Goal: Task Accomplishment & Management: Manage account settings

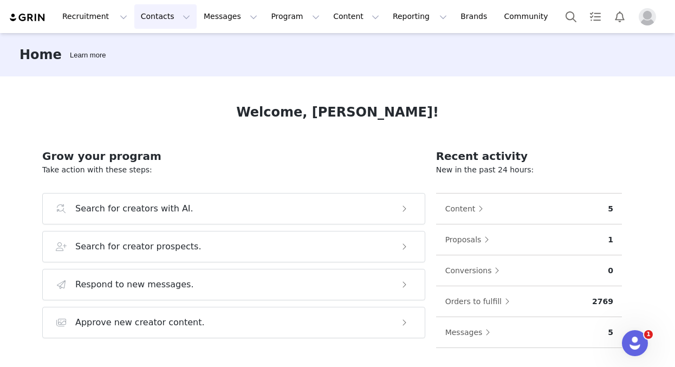
click at [161, 15] on button "Contacts Contacts" at bounding box center [165, 16] width 62 height 24
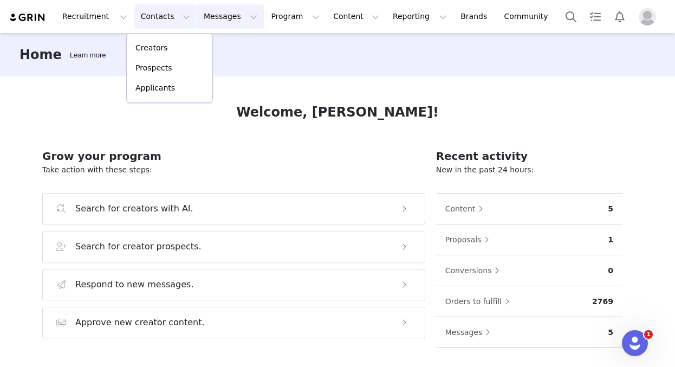
click at [244, 10] on button "Messages Messages" at bounding box center [230, 16] width 67 height 24
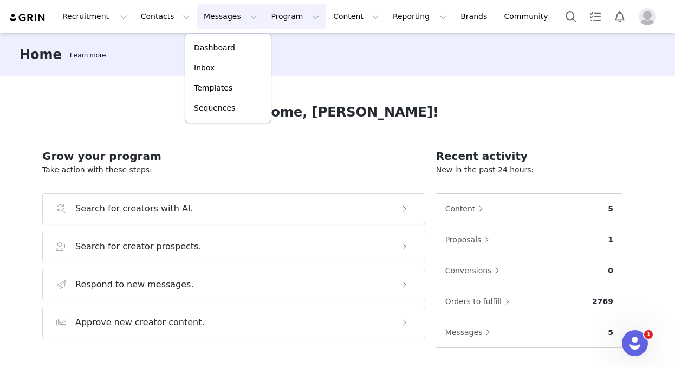
click at [277, 14] on button "Program Program" at bounding box center [295, 16] width 62 height 24
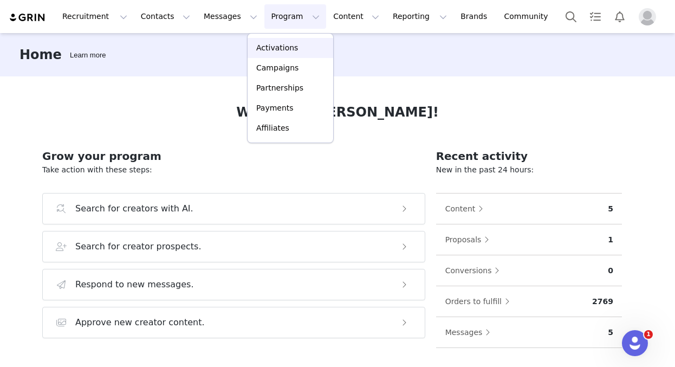
click at [271, 45] on p "Activations" at bounding box center [277, 47] width 42 height 11
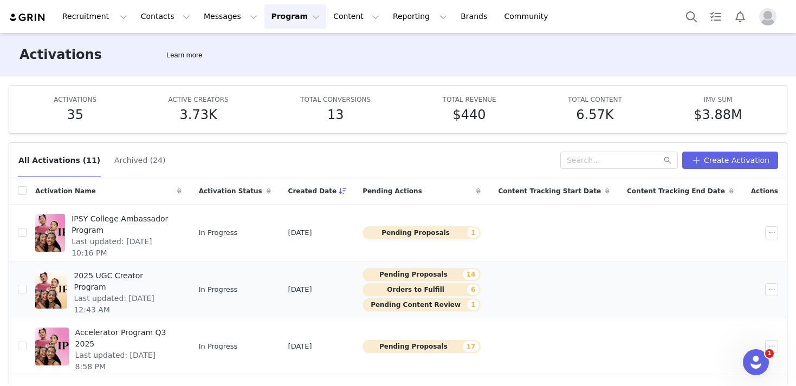
click at [155, 278] on span "2025 UGC Creator Program" at bounding box center [124, 281] width 101 height 23
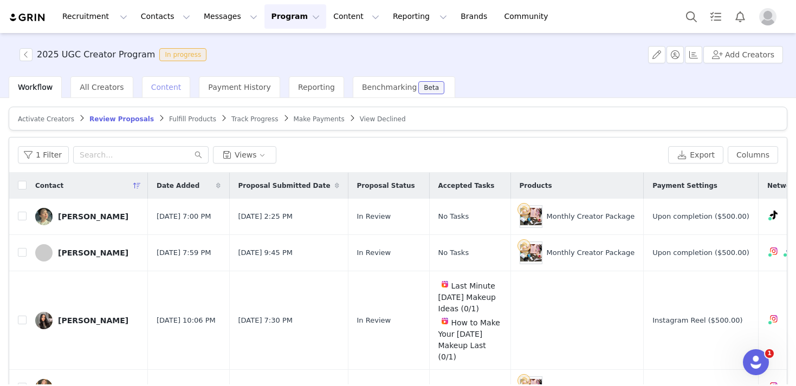
click at [162, 89] on span "Content" at bounding box center [166, 87] width 30 height 9
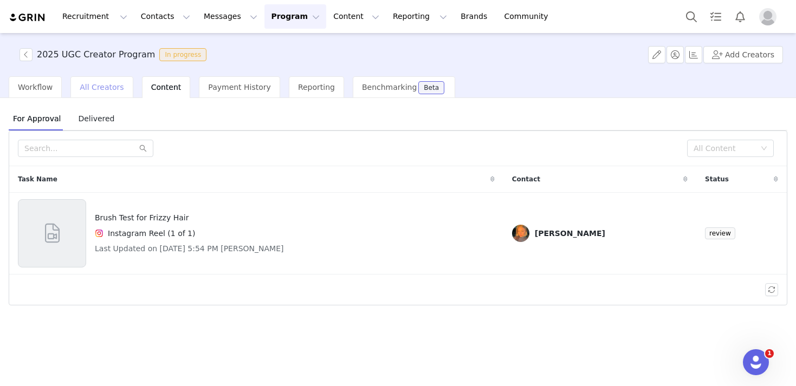
click at [106, 86] on span "All Creators" at bounding box center [102, 87] width 44 height 9
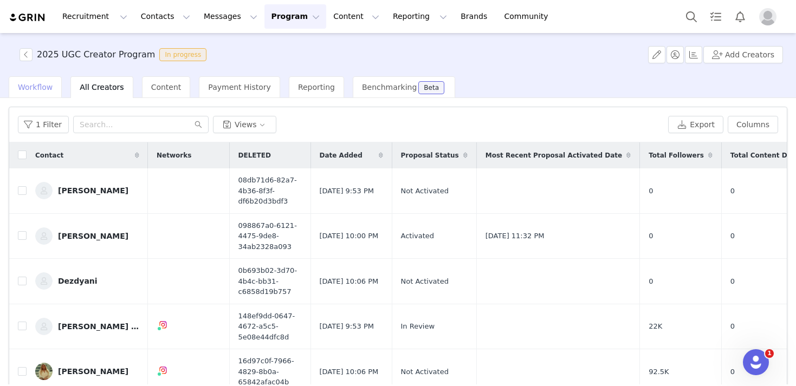
click at [30, 86] on span "Workflow" at bounding box center [35, 87] width 35 height 9
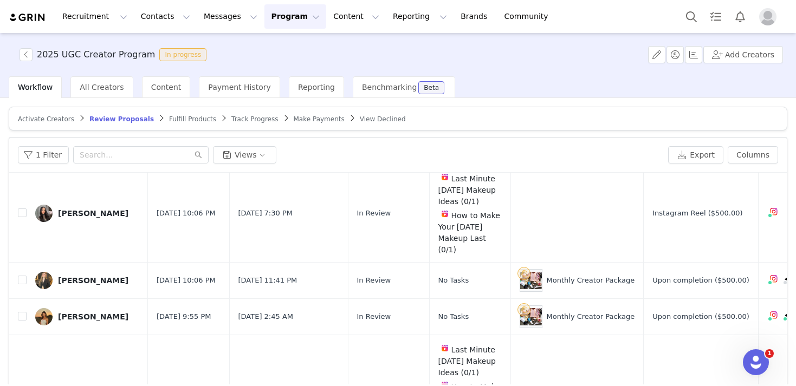
scroll to position [133, 0]
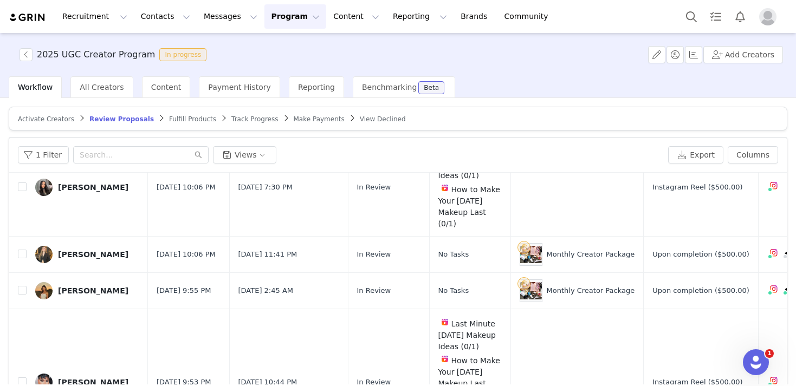
click at [180, 116] on span "Fulfill Products" at bounding box center [192, 119] width 47 height 8
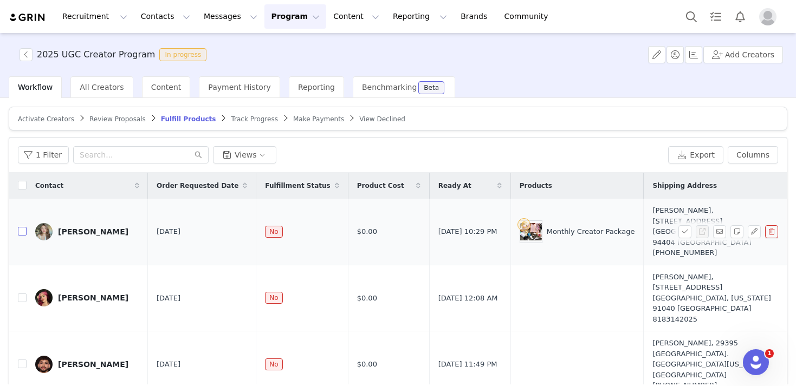
click at [21, 227] on input "checkbox" at bounding box center [22, 231] width 9 height 9
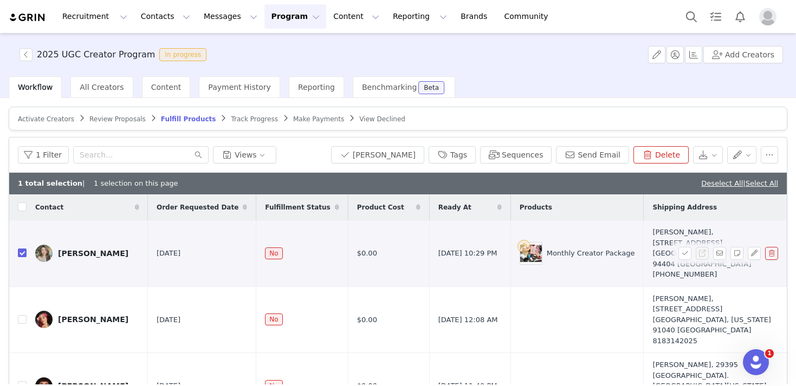
click at [674, 247] on button "button" at bounding box center [771, 253] width 13 height 13
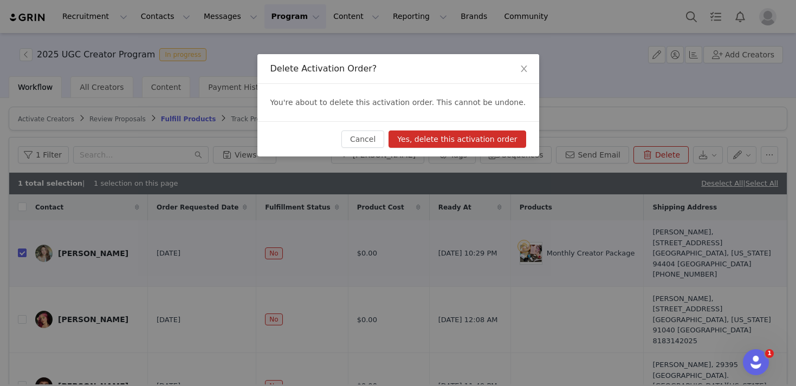
click at [472, 137] on button "Yes, delete this activation order" at bounding box center [456, 139] width 137 height 17
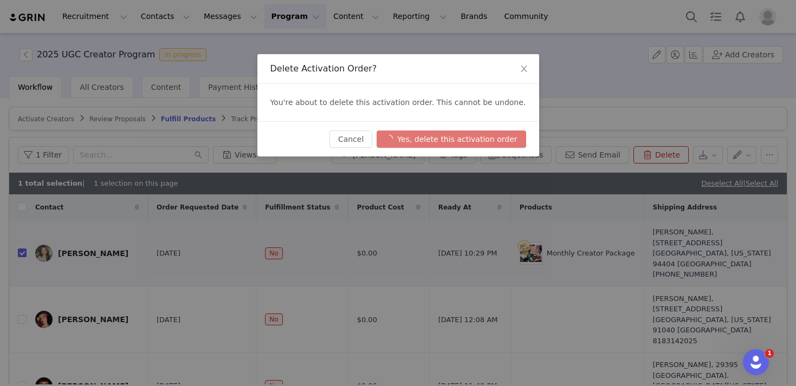
checkbox input "false"
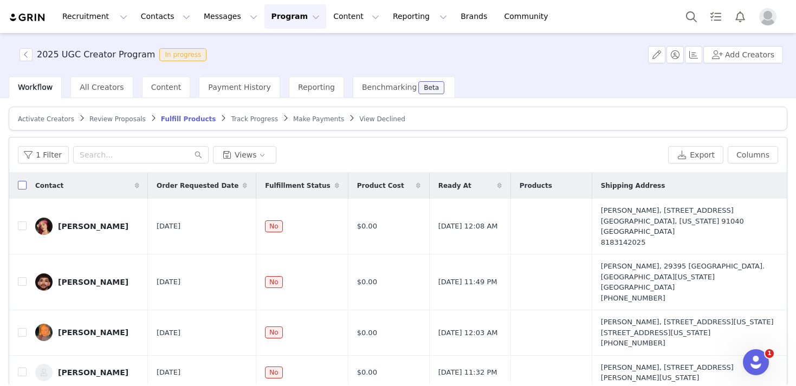
click at [21, 185] on input "checkbox" at bounding box center [22, 185] width 9 height 9
checkbox input "true"
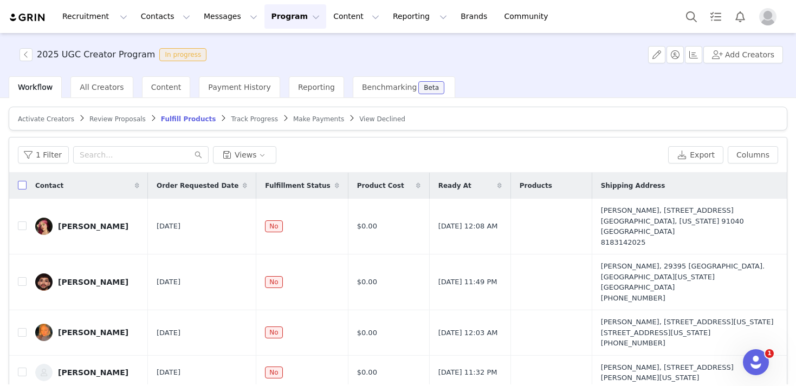
checkbox input "true"
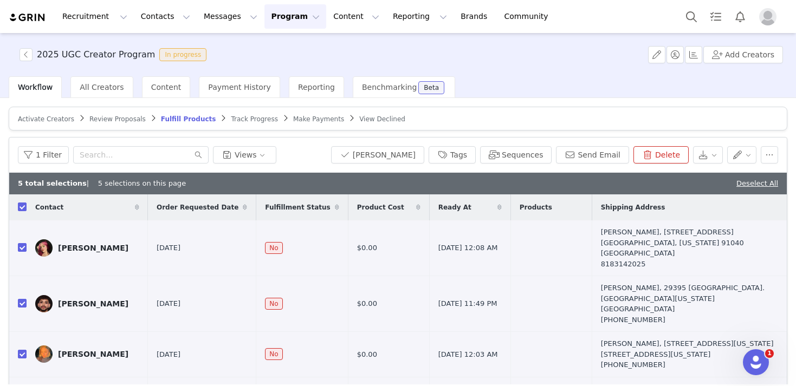
click at [310, 118] on span "Make Payments" at bounding box center [318, 119] width 51 height 8
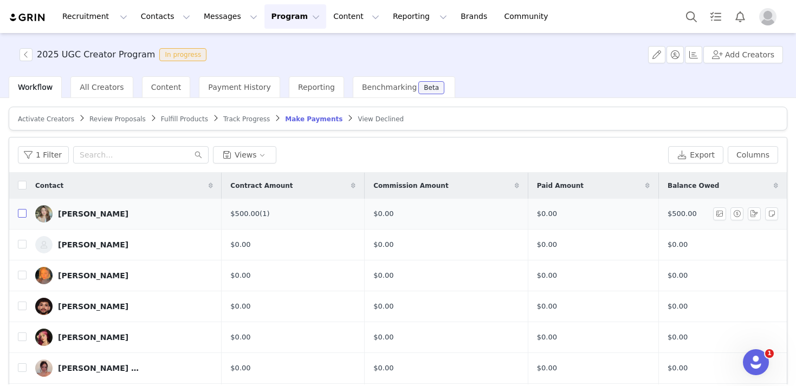
click at [22, 214] on input "checkbox" at bounding box center [22, 213] width 9 height 9
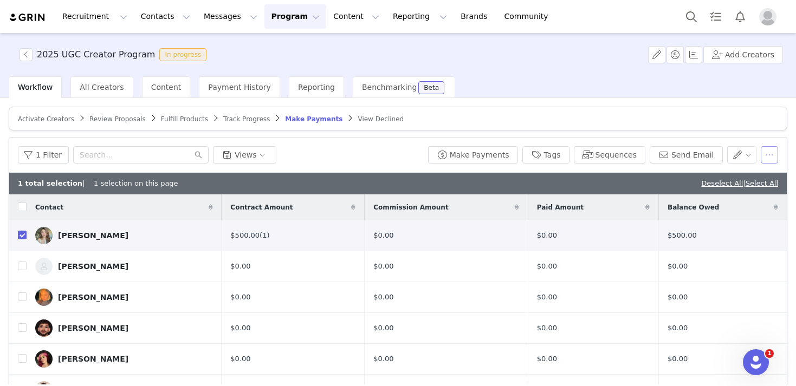
click at [674, 155] on button "button" at bounding box center [768, 154] width 17 height 17
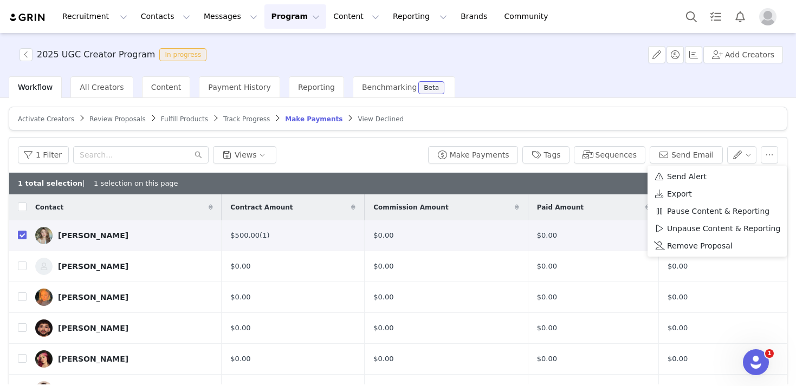
click at [409, 162] on div "1 Filter Views" at bounding box center [221, 154] width 406 height 17
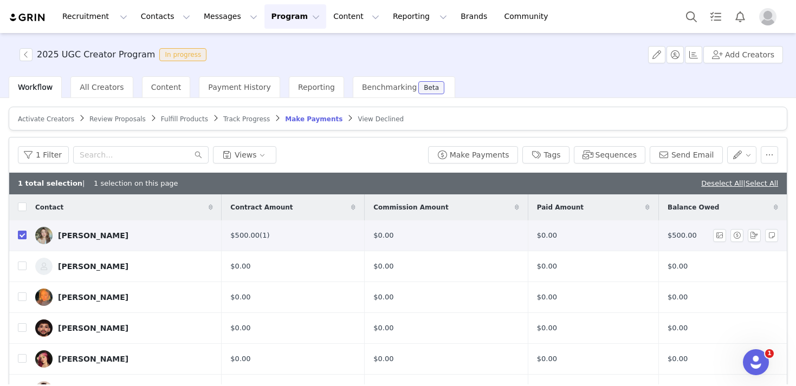
click at [23, 237] on input "checkbox" at bounding box center [22, 235] width 9 height 9
checkbox input "false"
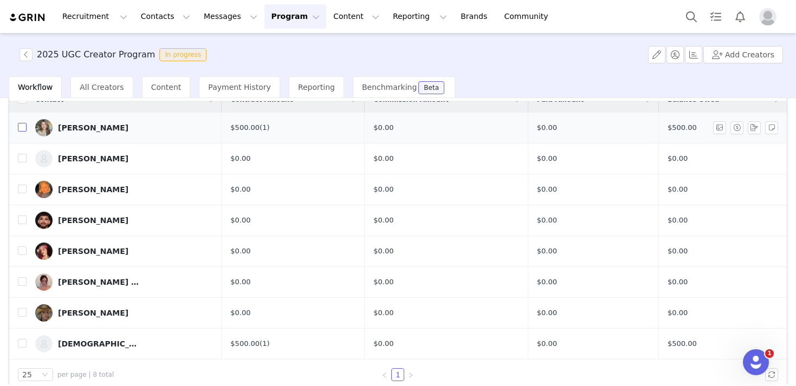
scroll to position [86, 0]
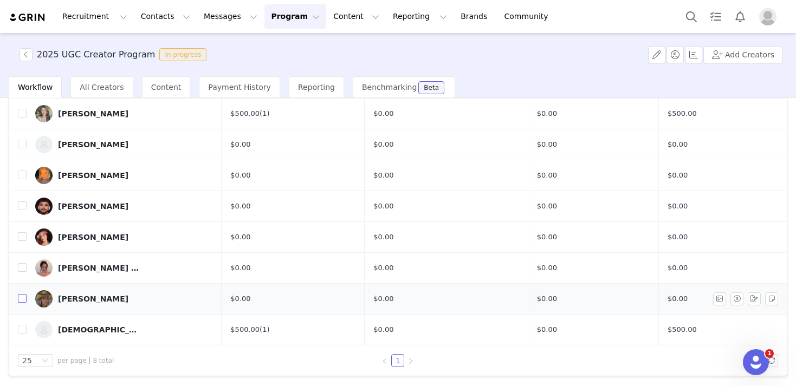
click at [24, 296] on input "checkbox" at bounding box center [22, 298] width 9 height 9
checkbox input "true"
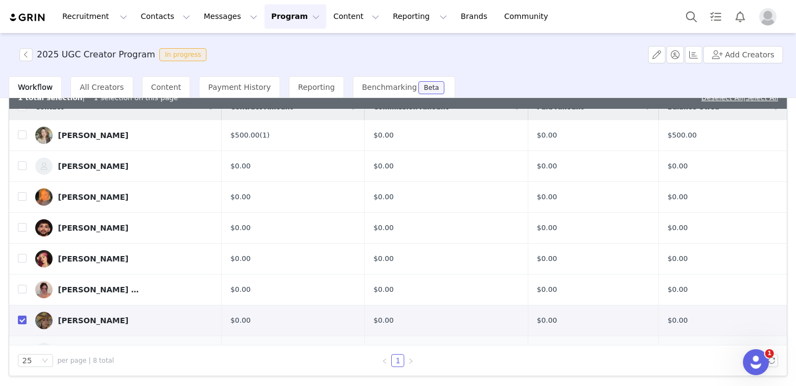
scroll to position [36, 0]
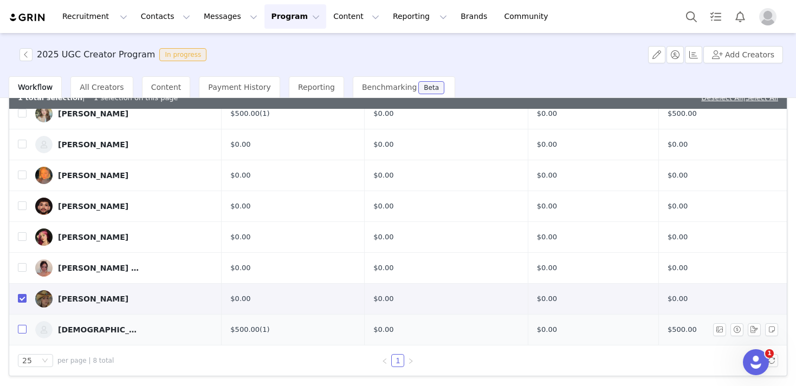
click at [21, 329] on input "checkbox" at bounding box center [22, 329] width 9 height 9
checkbox input "true"
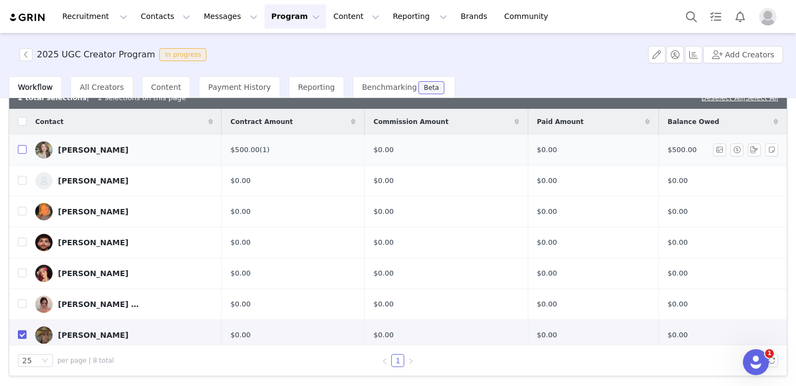
click at [21, 151] on input "checkbox" at bounding box center [22, 149] width 9 height 9
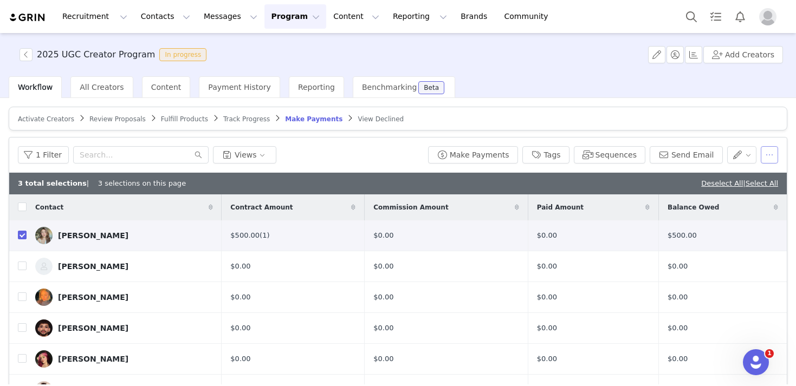
click at [674, 158] on button "button" at bounding box center [768, 154] width 17 height 17
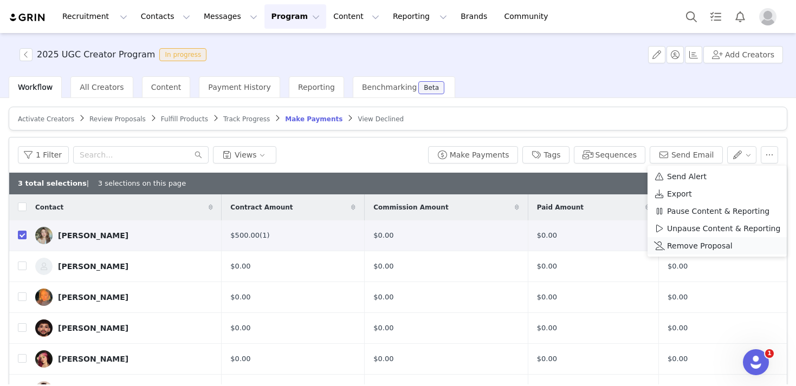
click at [674, 249] on span "Remove Proposal" at bounding box center [700, 246] width 66 height 12
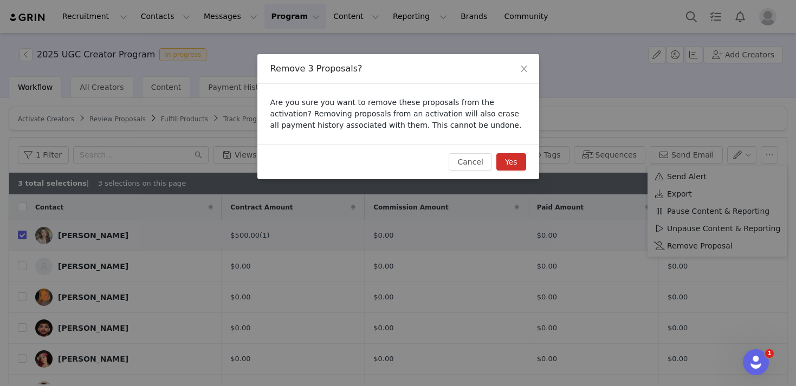
click at [512, 165] on button "Yes" at bounding box center [511, 161] width 30 height 17
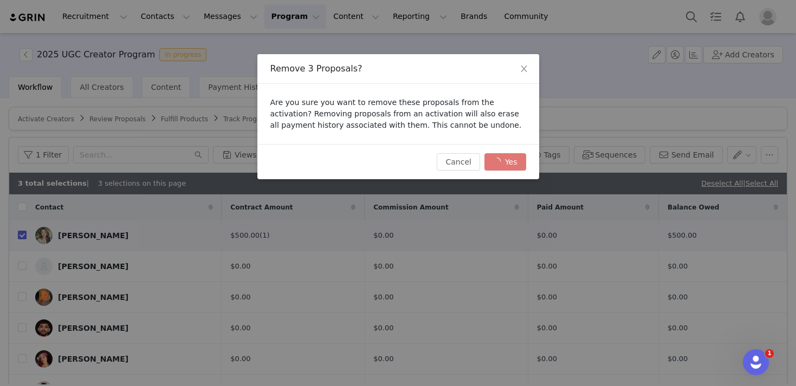
checkbox input "false"
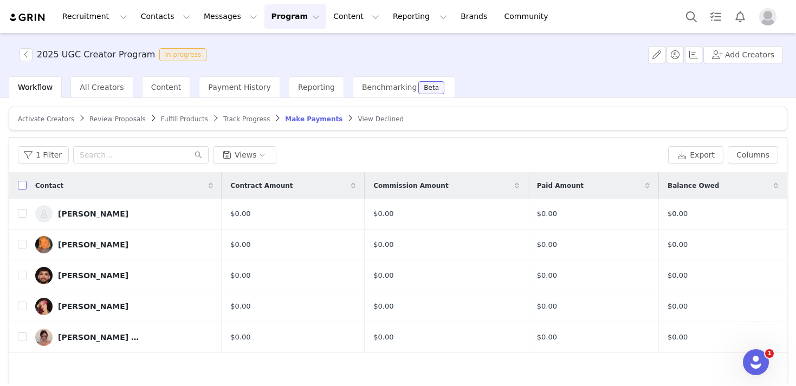
click at [22, 185] on input "checkbox" at bounding box center [22, 185] width 9 height 9
checkbox input "true"
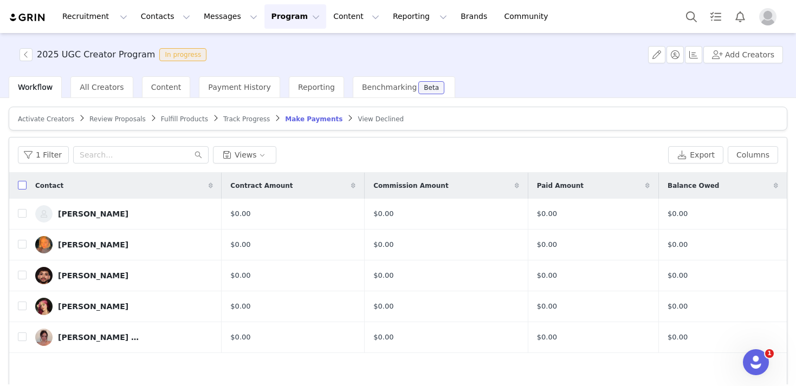
checkbox input "true"
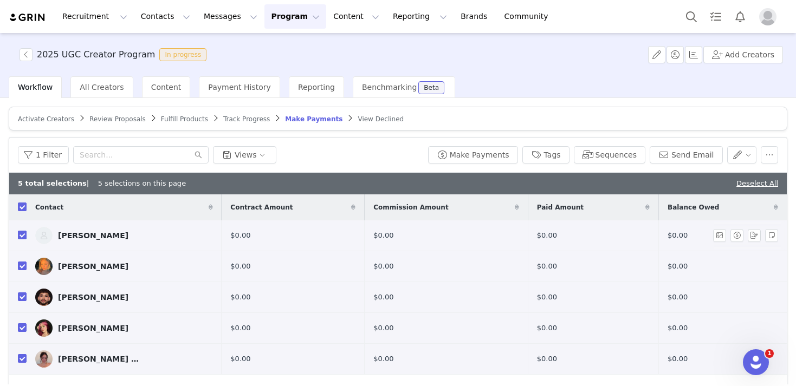
click at [23, 234] on input "checkbox" at bounding box center [22, 235] width 9 height 9
checkbox input "false"
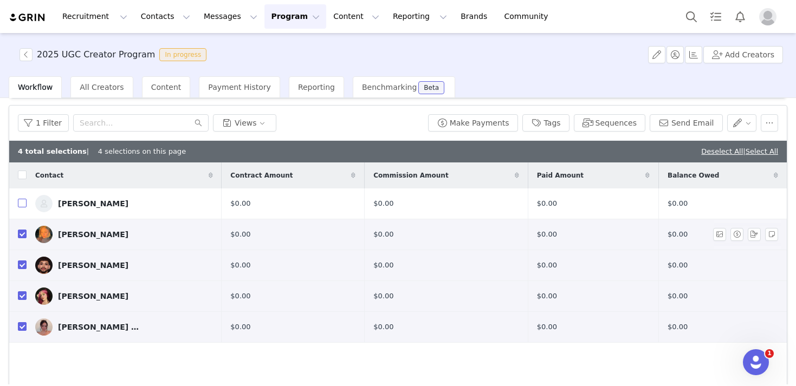
scroll to position [32, 0]
click at [674, 126] on button "button" at bounding box center [742, 122] width 30 height 17
click at [674, 121] on button "button" at bounding box center [768, 122] width 17 height 17
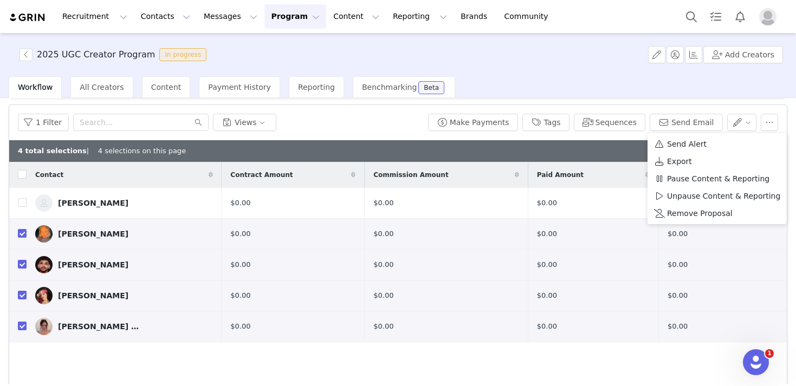
click at [365, 114] on div "1 Filter Views" at bounding box center [221, 122] width 406 height 17
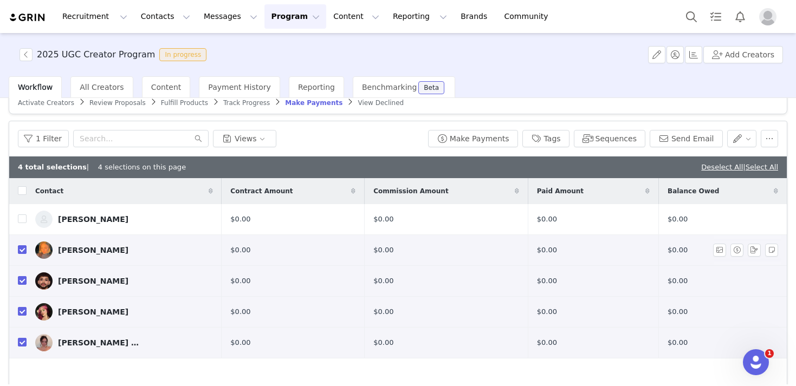
scroll to position [8, 0]
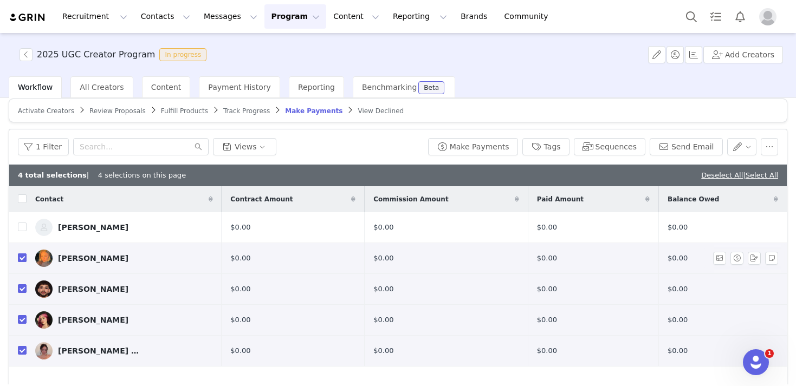
click at [22, 256] on input "checkbox" at bounding box center [22, 257] width 9 height 9
checkbox input "false"
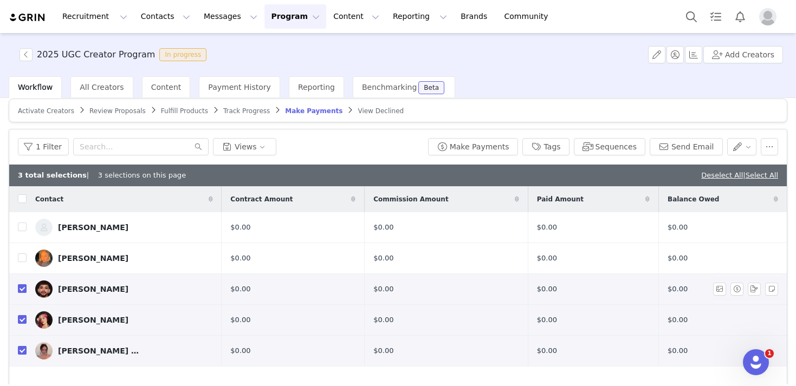
click at [21, 289] on input "checkbox" at bounding box center [22, 288] width 9 height 9
checkbox input "false"
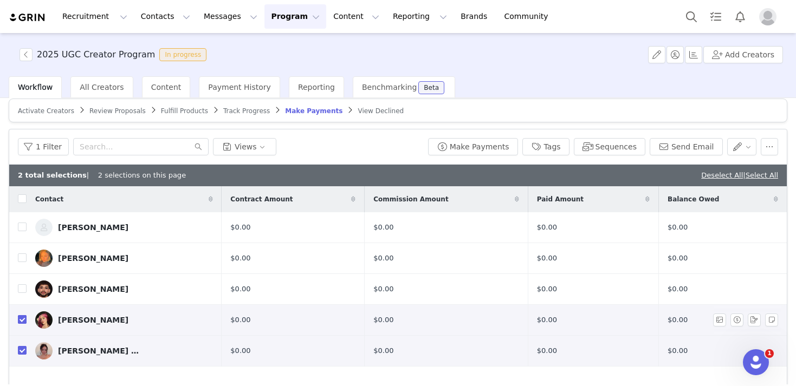
click at [23, 321] on input "checkbox" at bounding box center [22, 319] width 9 height 9
checkbox input "false"
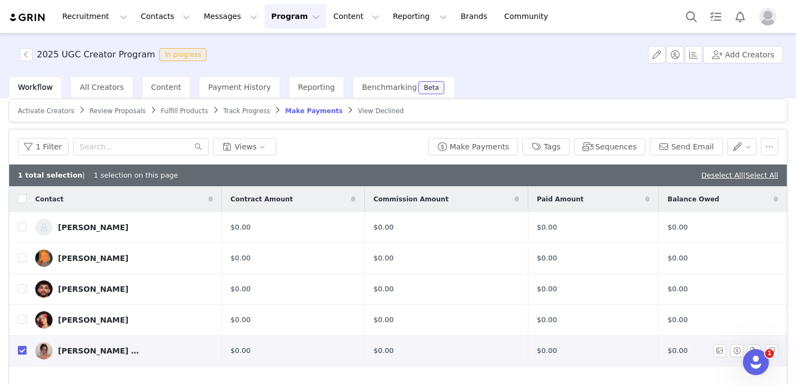
click at [24, 350] on input "checkbox" at bounding box center [22, 350] width 9 height 9
checkbox input "false"
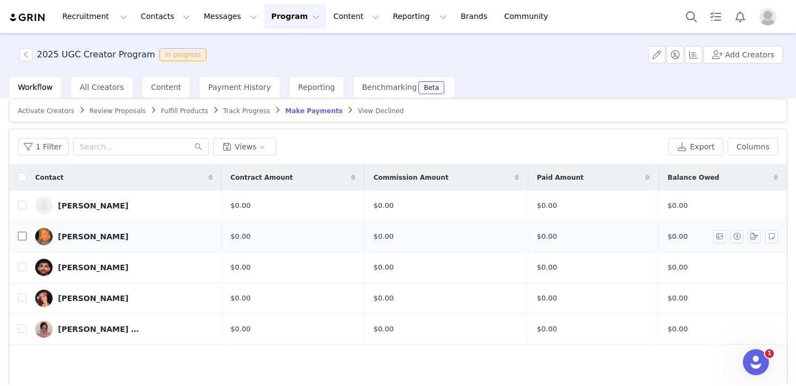
click at [23, 237] on input "checkbox" at bounding box center [22, 236] width 9 height 9
checkbox input "true"
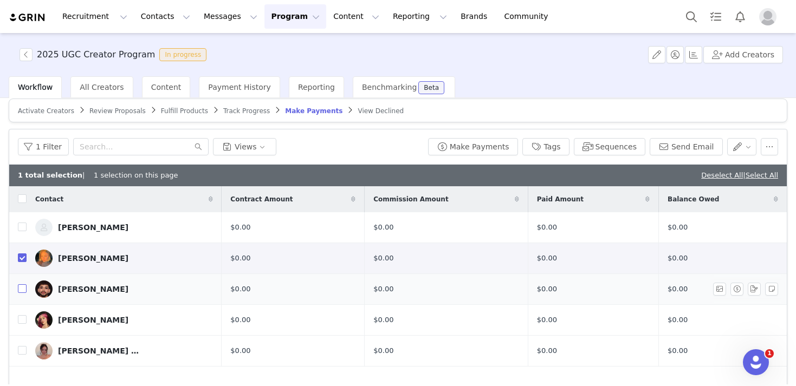
click at [20, 292] on input "checkbox" at bounding box center [22, 288] width 9 height 9
checkbox input "true"
click at [23, 318] on input "checkbox" at bounding box center [22, 319] width 9 height 9
checkbox input "true"
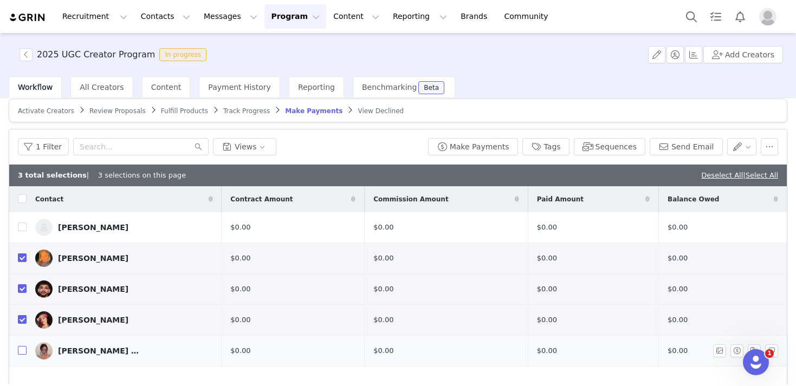
click at [23, 348] on input "checkbox" at bounding box center [22, 350] width 9 height 9
checkbox input "true"
click at [482, 148] on button "Make Payments" at bounding box center [473, 146] width 90 height 17
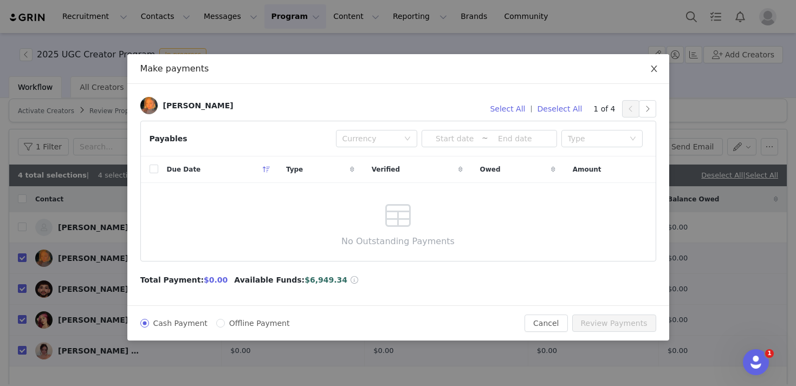
click at [651, 68] on icon "icon: close" at bounding box center [653, 68] width 9 height 9
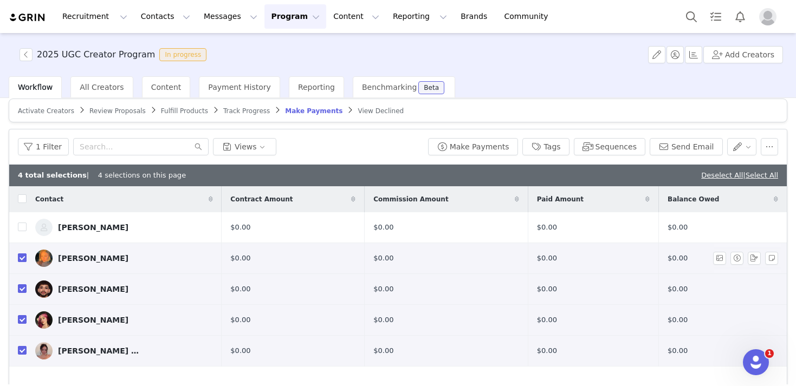
click at [21, 259] on input "checkbox" at bounding box center [22, 257] width 9 height 9
checkbox input "false"
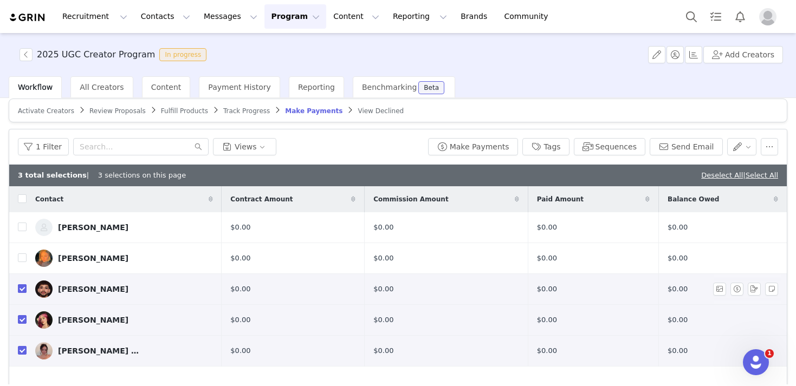
click at [22, 288] on input "checkbox" at bounding box center [22, 288] width 9 height 9
checkbox input "false"
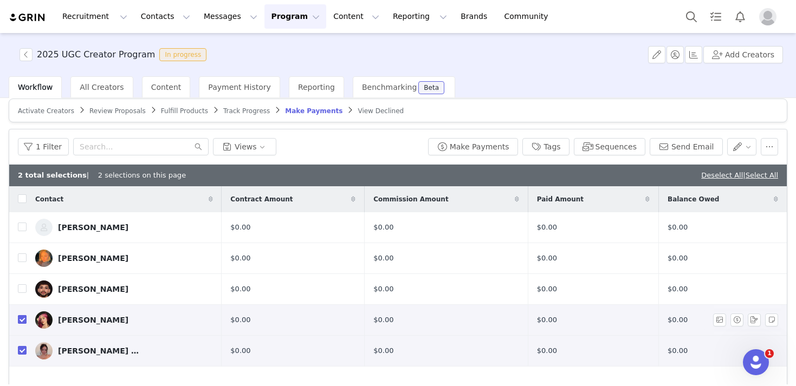
click at [22, 321] on input "checkbox" at bounding box center [22, 319] width 9 height 9
checkbox input "false"
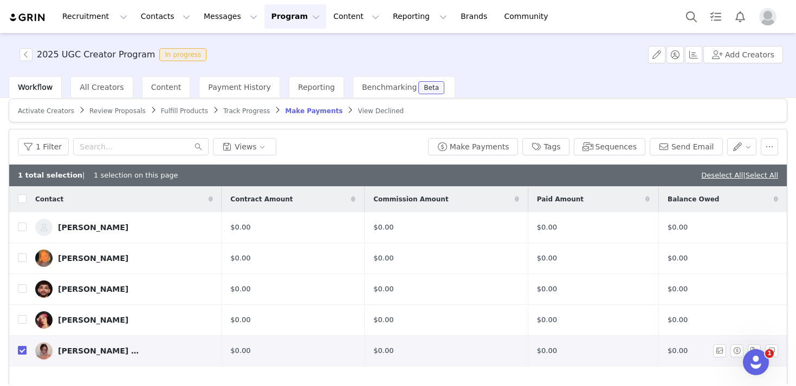
click at [23, 348] on input "checkbox" at bounding box center [22, 350] width 9 height 9
checkbox input "false"
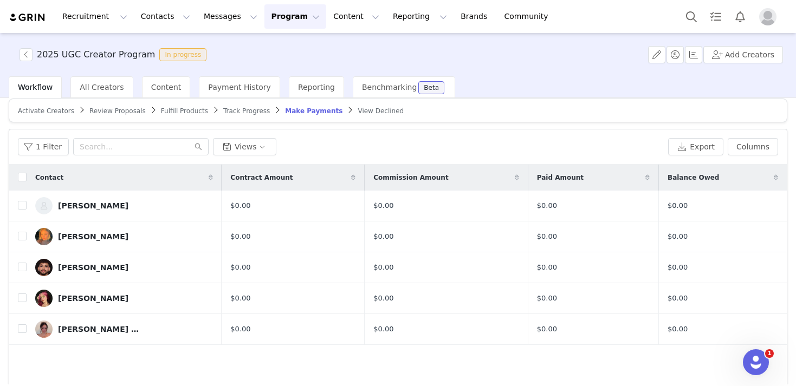
click at [476, 60] on div "2025 UGC Creator Program In progress Add Creators" at bounding box center [398, 54] width 796 height 43
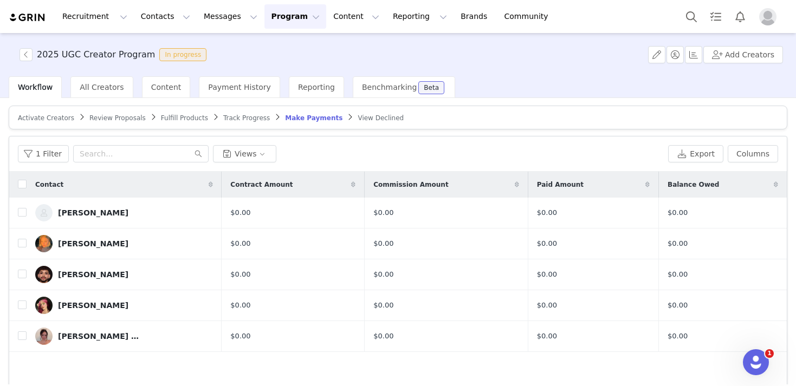
scroll to position [0, 0]
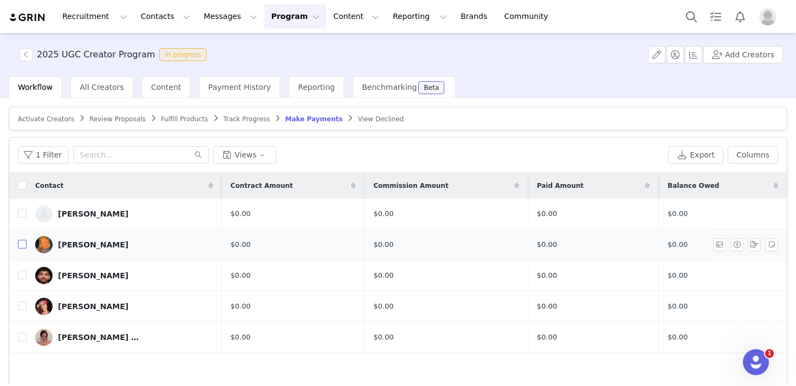
click at [20, 244] on input "checkbox" at bounding box center [22, 244] width 9 height 9
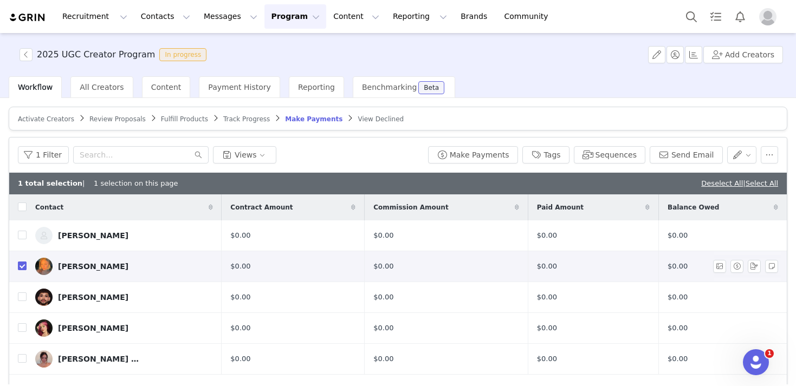
click at [20, 268] on input "checkbox" at bounding box center [22, 266] width 9 height 9
checkbox input "false"
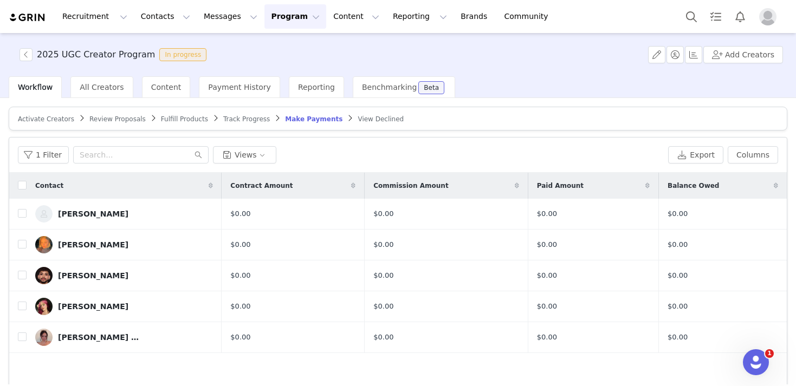
click at [674, 17] on img "Profile" at bounding box center [767, 16] width 17 height 17
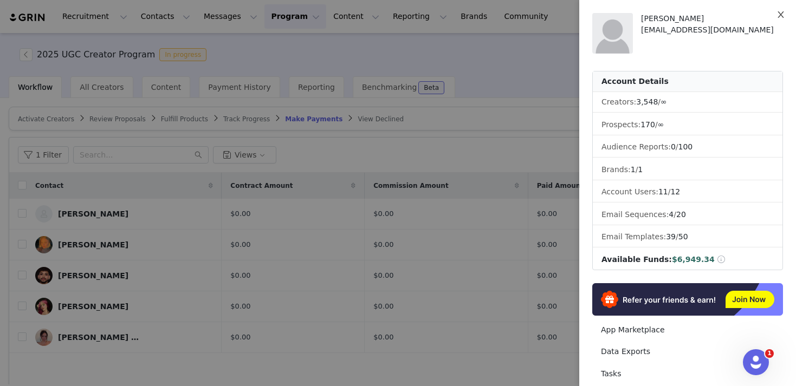
click at [674, 12] on icon "icon: close" at bounding box center [780, 14] width 6 height 6
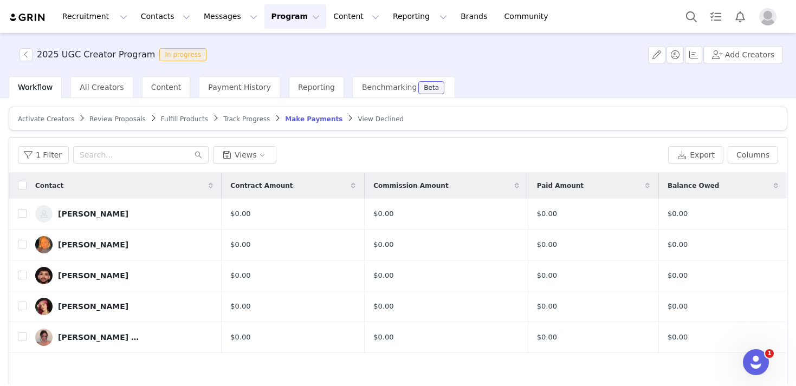
click at [674, 12] on button "Profile" at bounding box center [769, 16] width 35 height 17
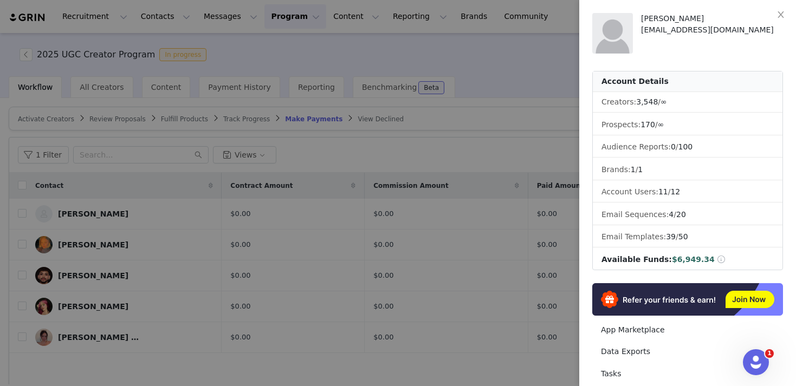
click at [537, 81] on div at bounding box center [398, 193] width 796 height 386
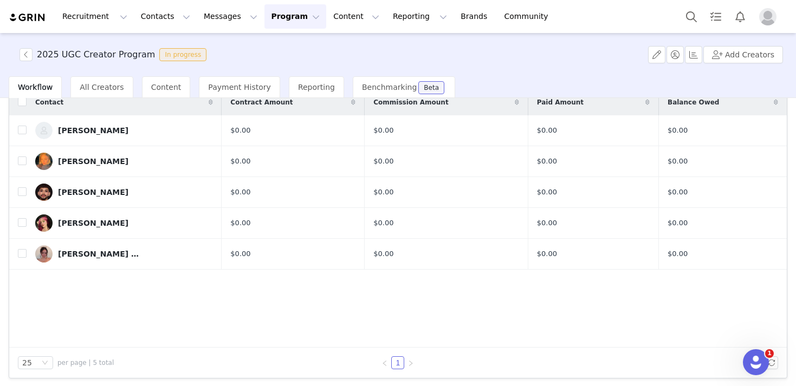
scroll to position [86, 0]
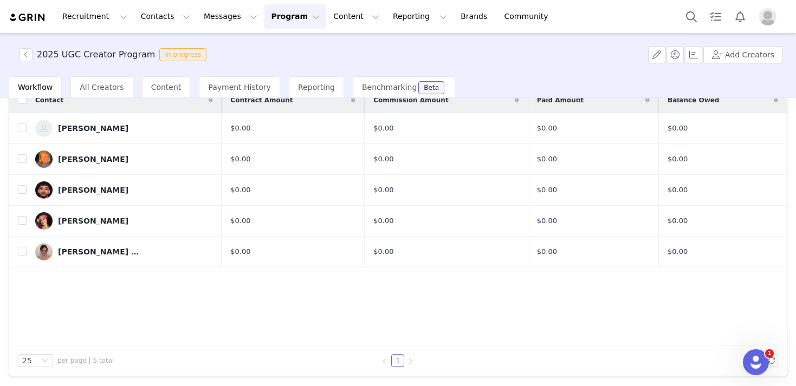
click at [349, 283] on div "Contact Contract Amount Commission Amount Paid Amount Balance Owed [PERSON_NAME…" at bounding box center [397, 216] width 777 height 258
click at [674, 18] on img "Profile" at bounding box center [767, 16] width 17 height 17
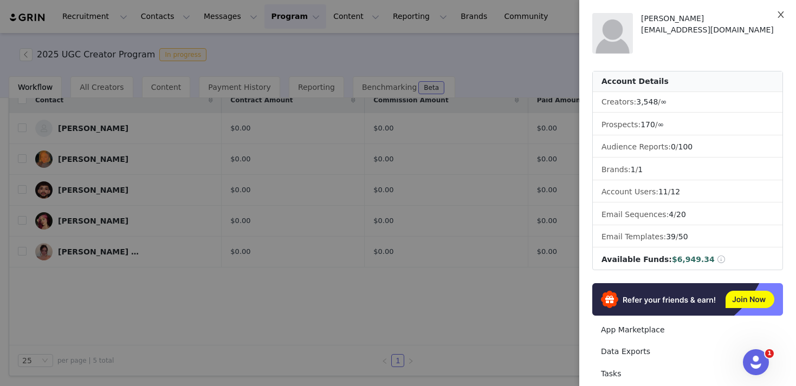
click at [674, 18] on icon "icon: close" at bounding box center [780, 14] width 9 height 9
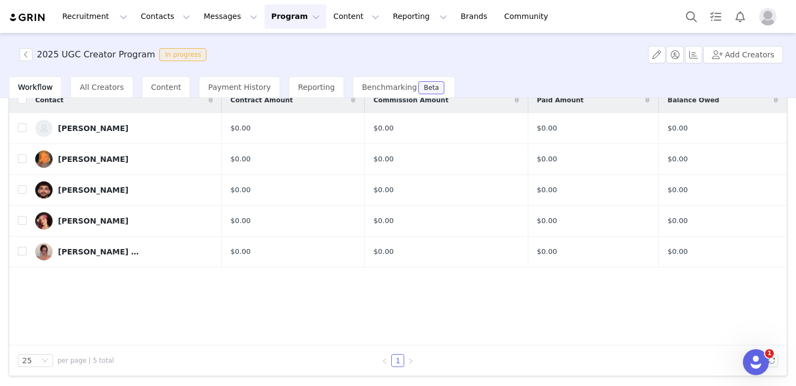
click at [674, 14] on img "Profile" at bounding box center [767, 16] width 17 height 17
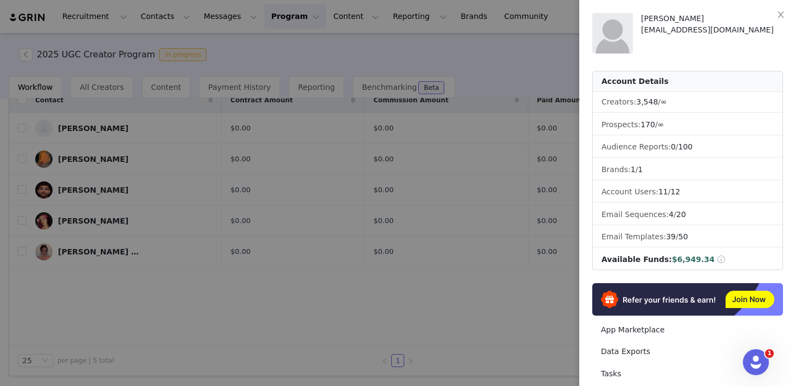
click at [524, 61] on div at bounding box center [398, 193] width 796 height 386
